Goal: Check status: Check status

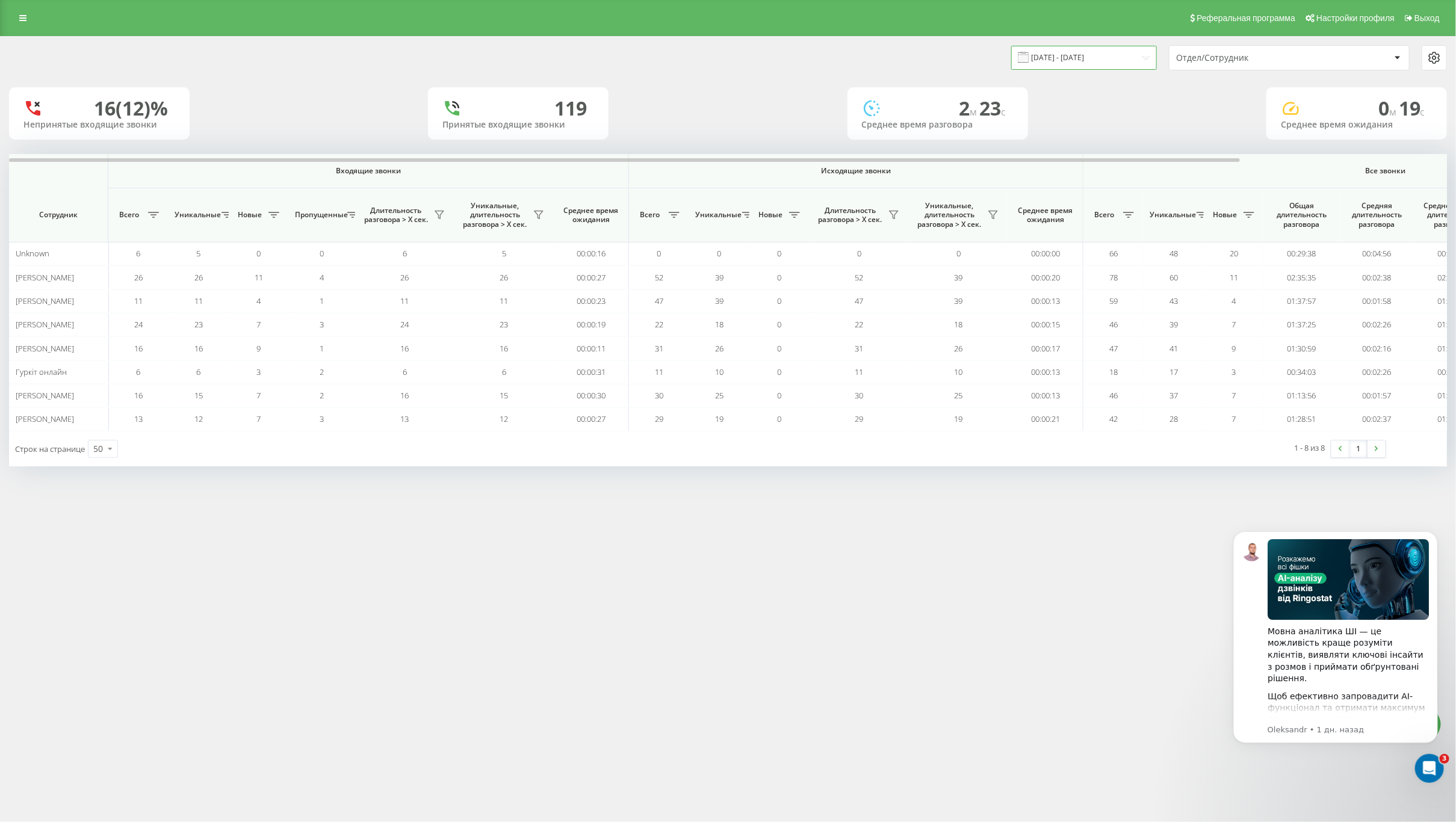
click at [1082, 54] on input "21.08.2025 - 21.08.2025" at bounding box center [1084, 57] width 146 height 23
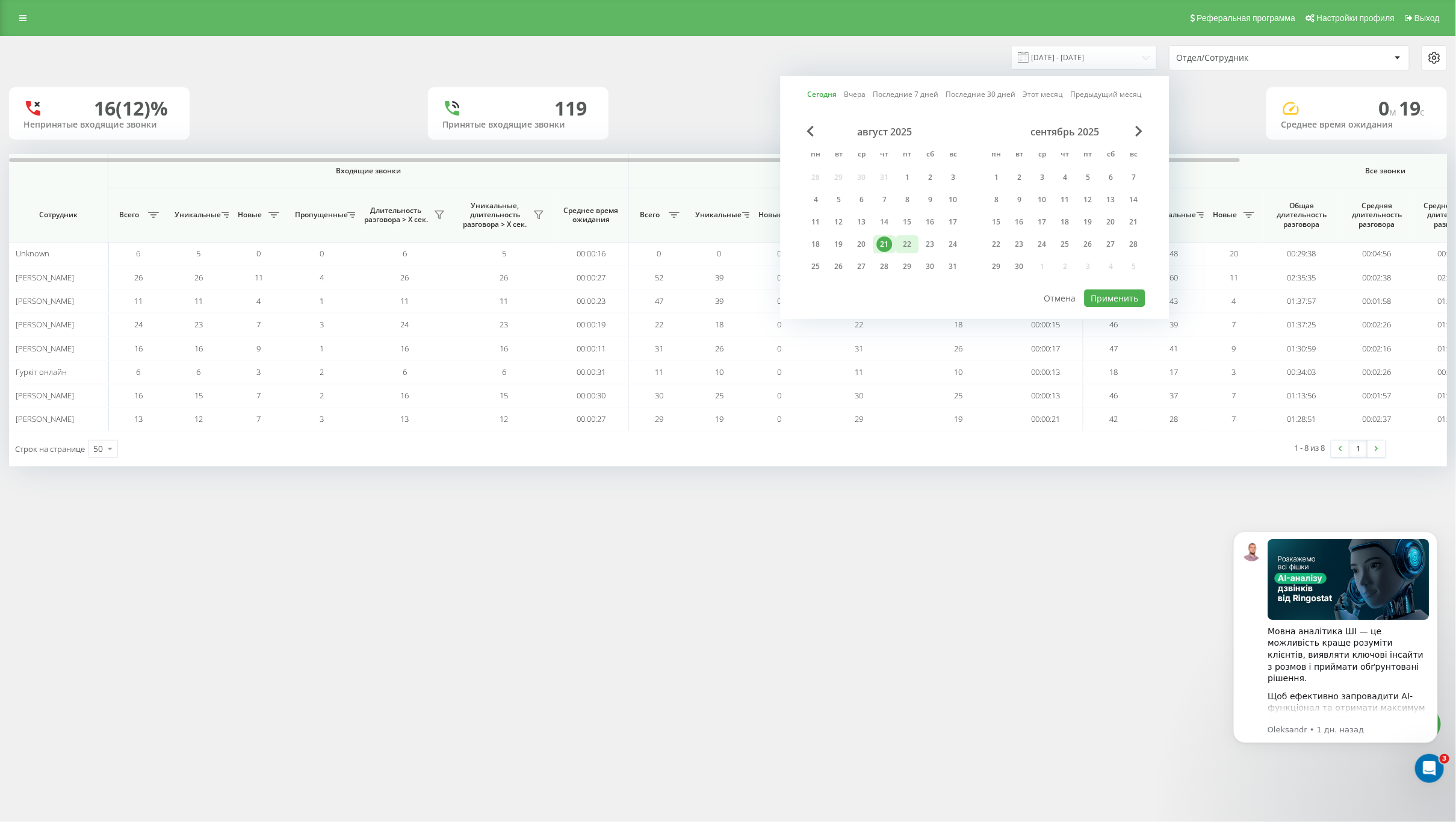
drag, startPoint x: 883, startPoint y: 239, endPoint x: 904, endPoint y: 239, distance: 21.0
click at [888, 239] on div "21" at bounding box center [885, 244] width 16 height 16
drag, startPoint x: 904, startPoint y: 239, endPoint x: 1031, endPoint y: 287, distance: 135.8
click at [907, 239] on div "22" at bounding box center [908, 244] width 16 height 16
click at [1110, 290] on button "Применить" at bounding box center [1115, 298] width 61 height 17
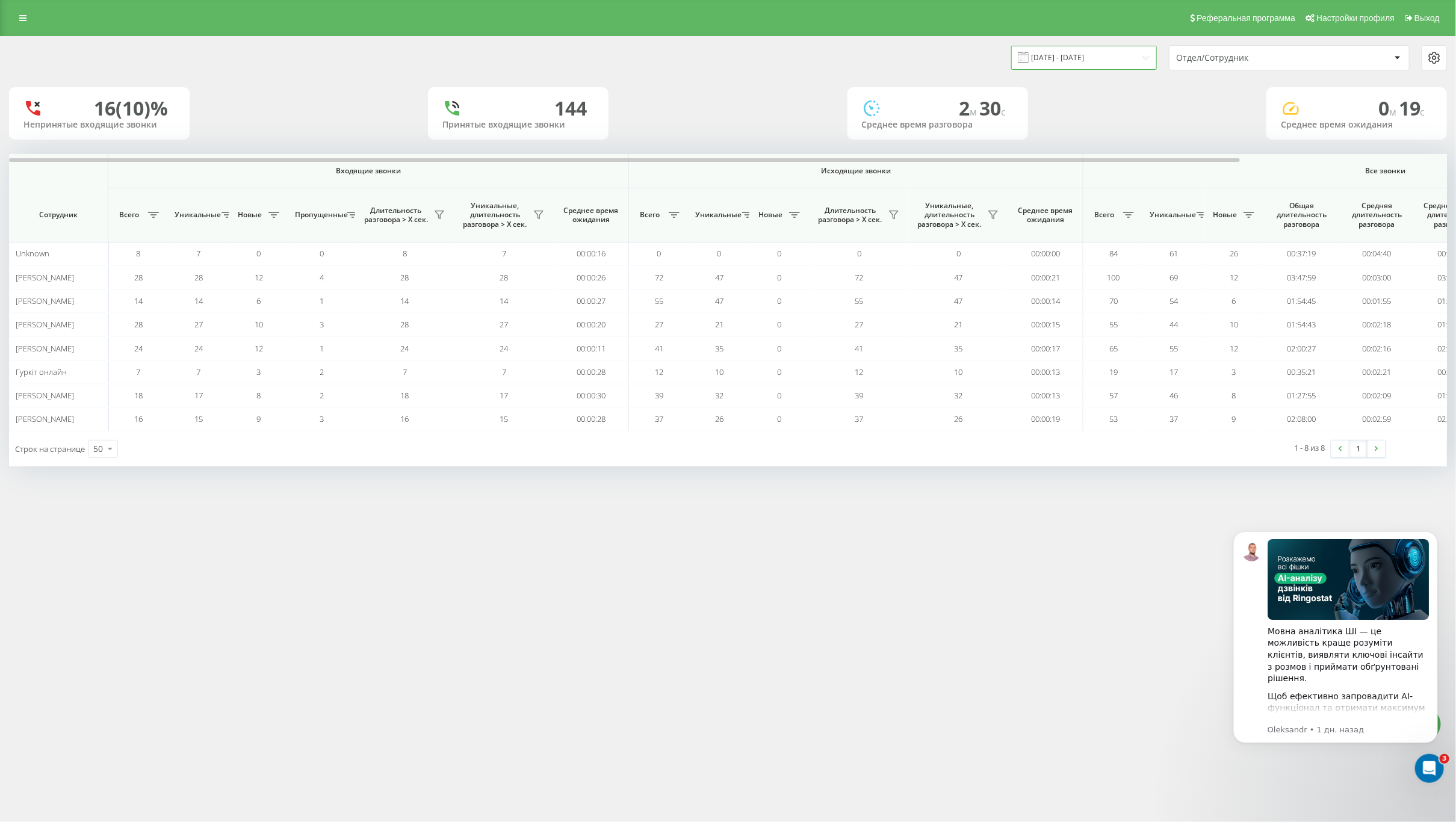
click at [1095, 47] on input "21.08.2025 - 22.08.2025" at bounding box center [1084, 57] width 146 height 23
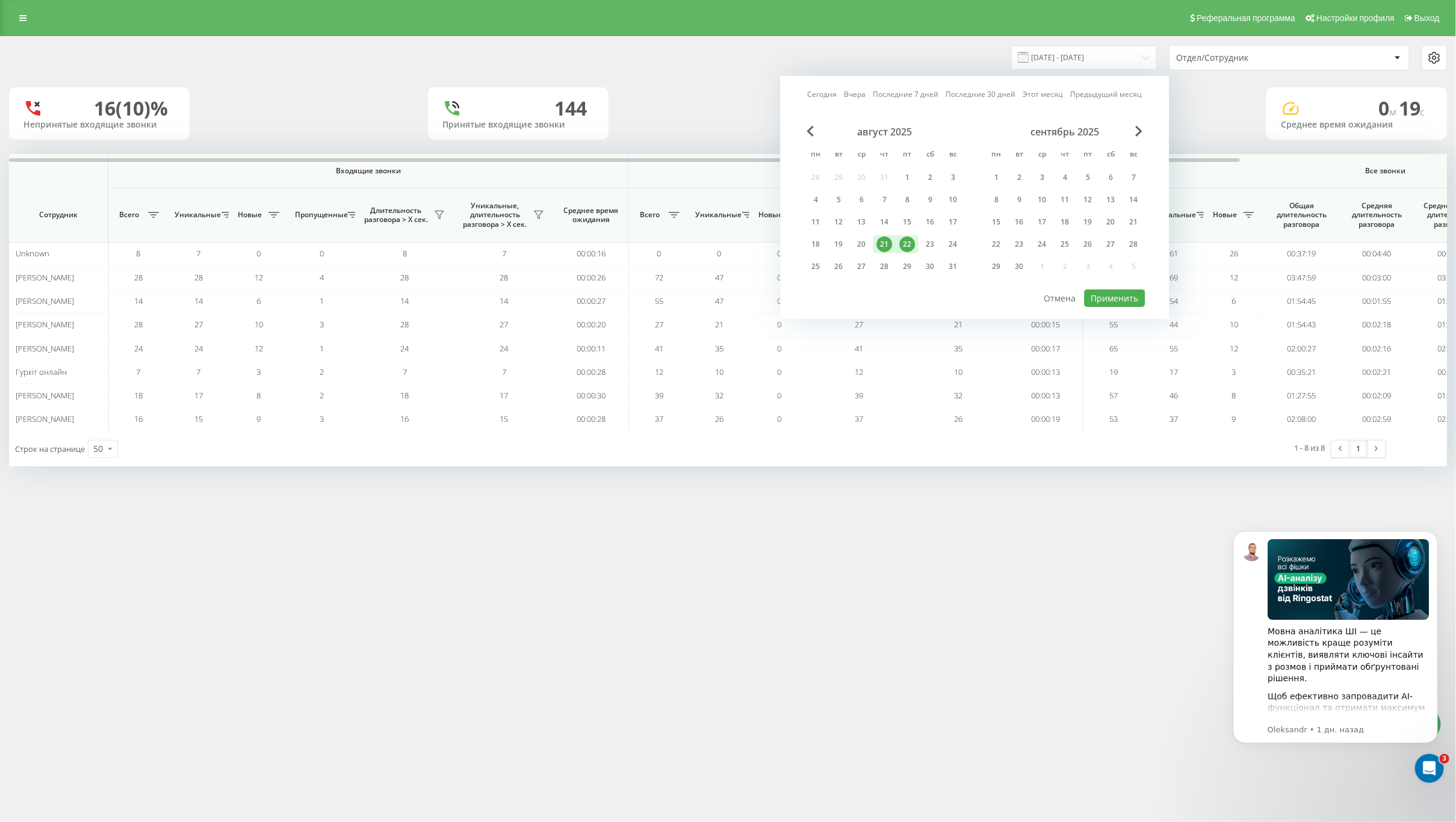
click at [904, 236] on div "22" at bounding box center [908, 244] width 16 height 16
click at [1116, 297] on button "Применить" at bounding box center [1115, 298] width 61 height 17
type input "22.08.2025 - 22.08.2025"
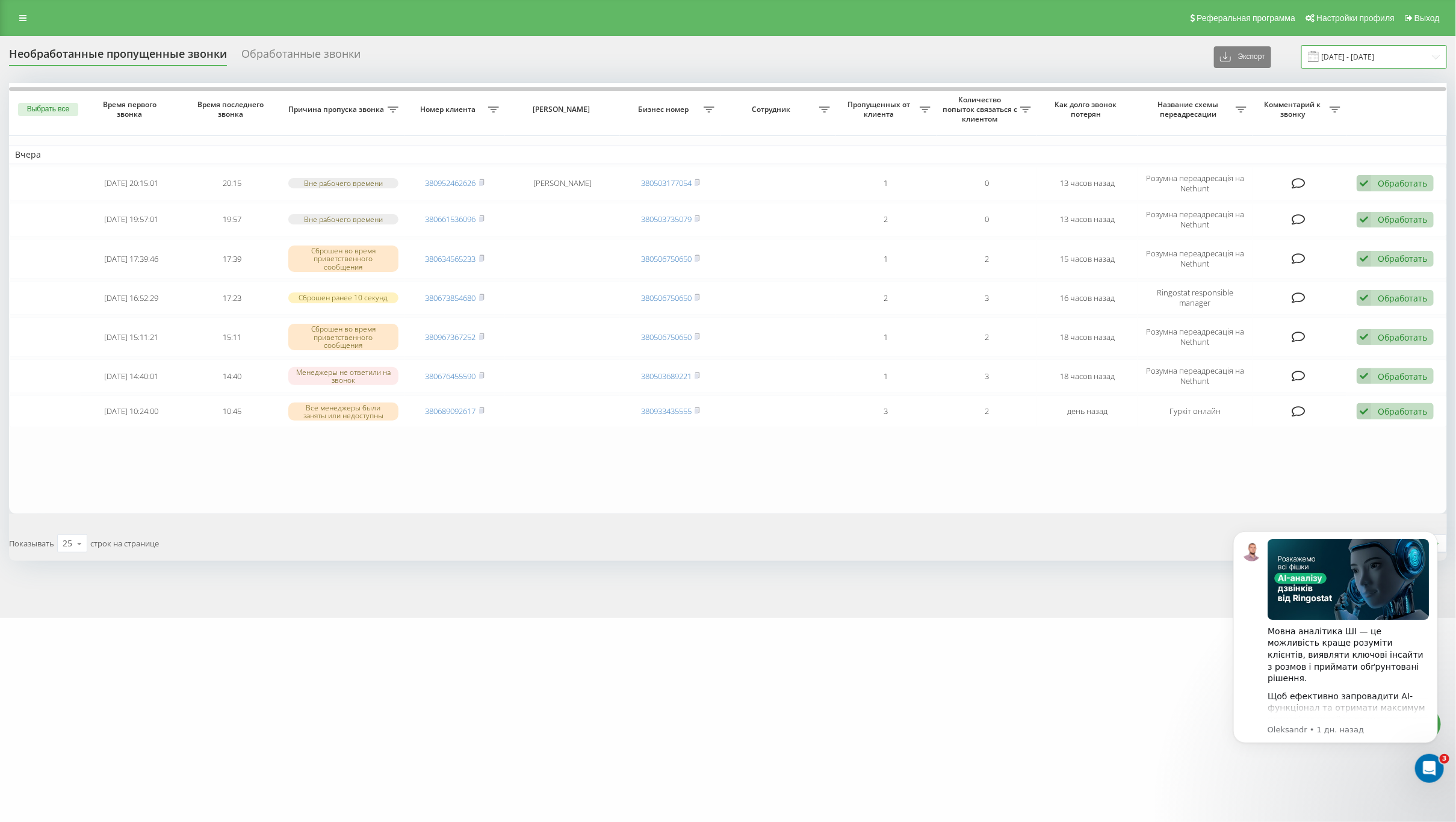
click at [1347, 56] on input "[DATE] - [DATE]" at bounding box center [1374, 57] width 146 height 23
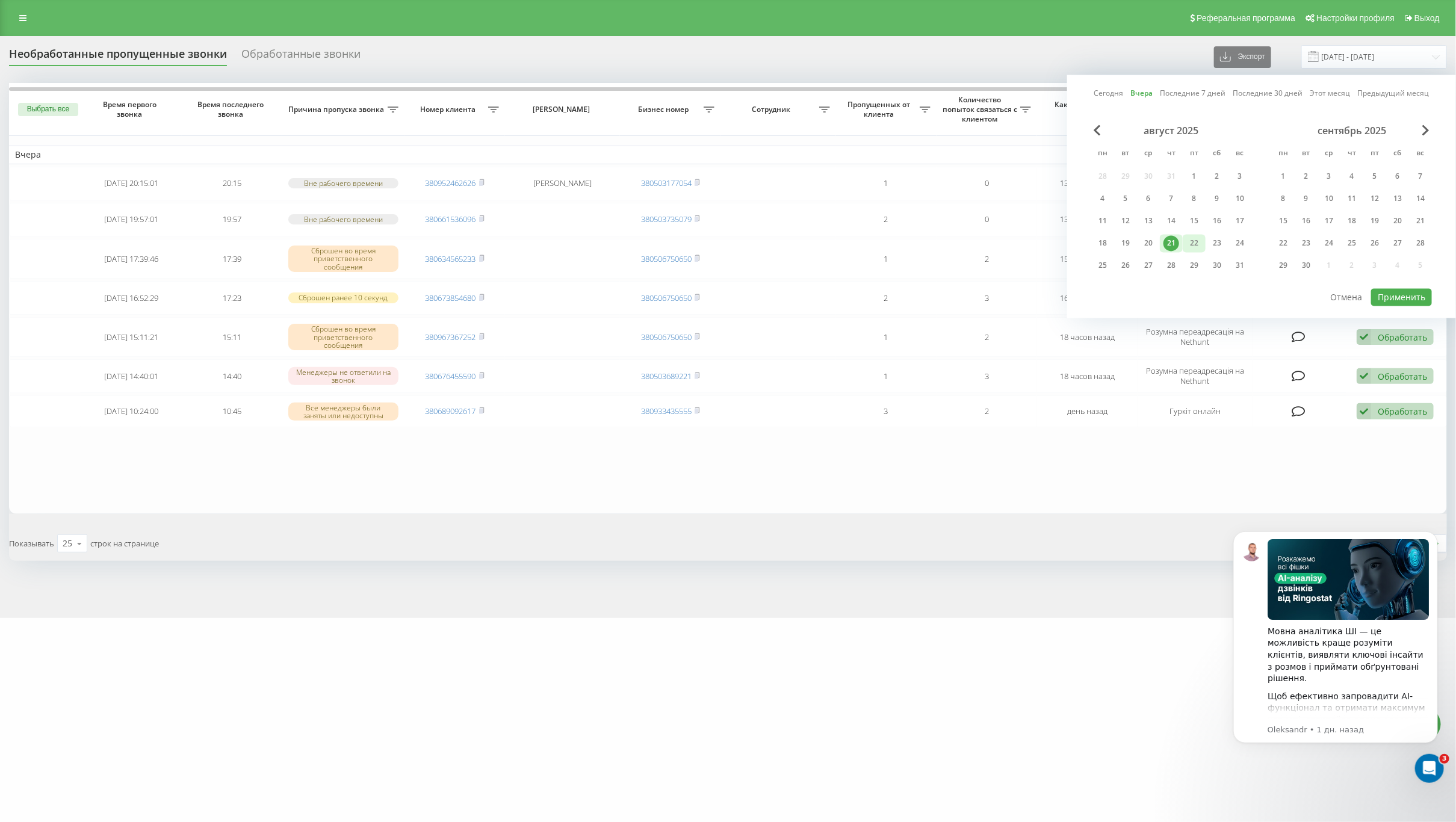
drag, startPoint x: 1171, startPoint y: 239, endPoint x: 1185, endPoint y: 239, distance: 14.0
click at [1172, 239] on div "21" at bounding box center [1171, 244] width 16 height 16
click at [1190, 239] on div "22" at bounding box center [1194, 244] width 16 height 16
click at [1391, 295] on button "Применить" at bounding box center [1401, 298] width 61 height 17
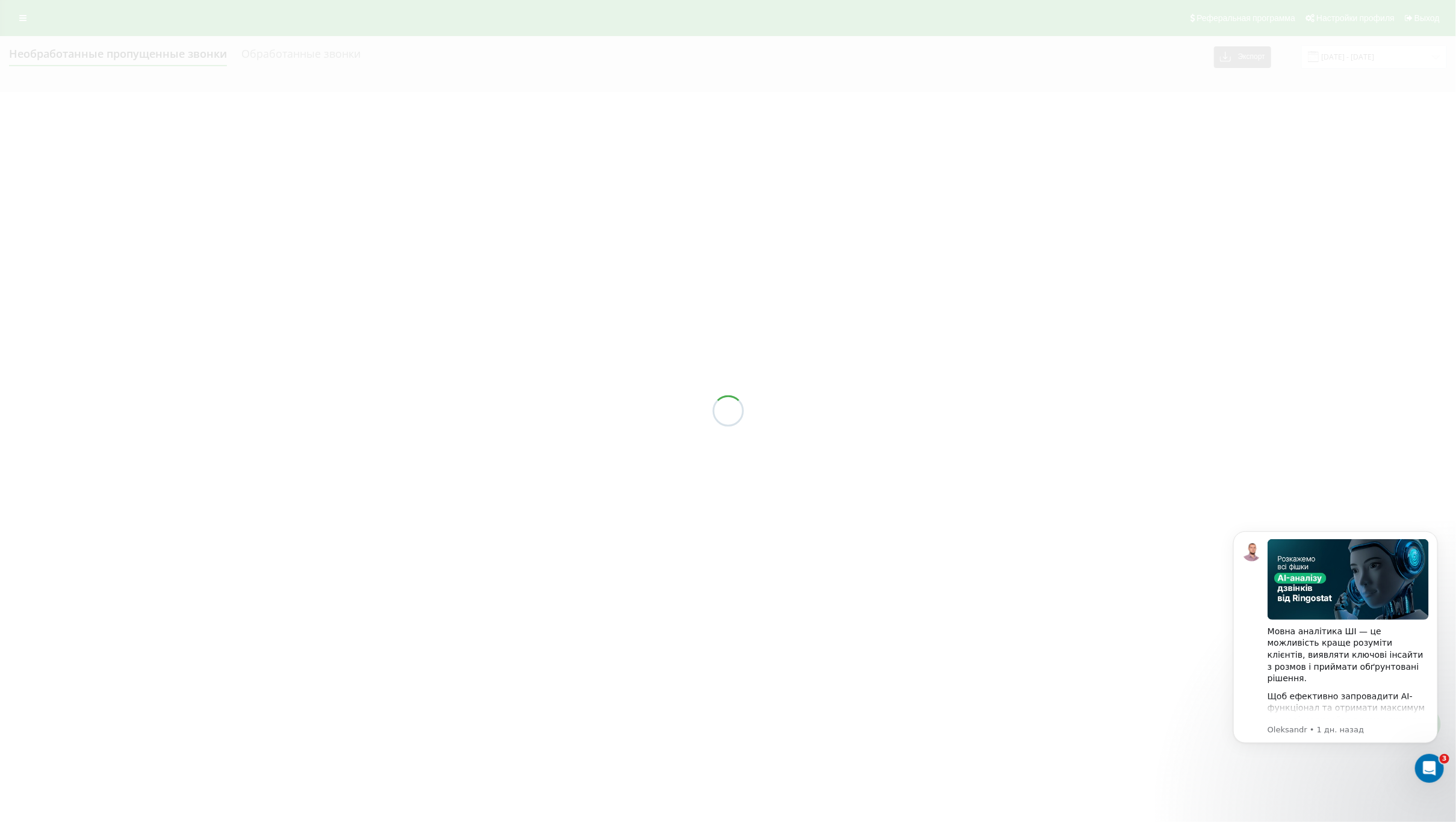
type input "21.08.2025 - 22.08.2025"
